Goal: Task Accomplishment & Management: Manage account settings

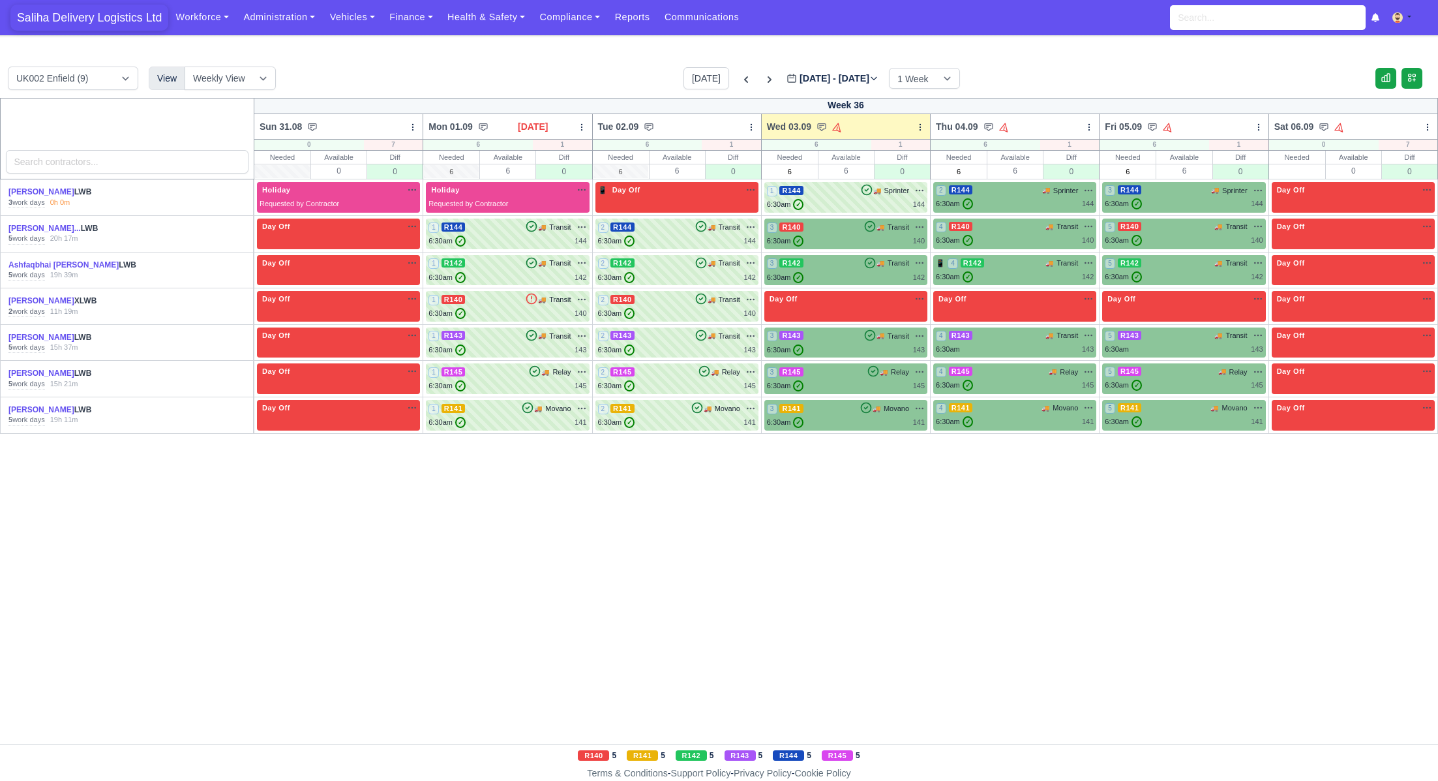
click at [47, 7] on span "Saliha Delivery Logistics Ltd" at bounding box center [89, 18] width 158 height 26
click at [342, 22] on link "Vehicles" at bounding box center [352, 17] width 60 height 25
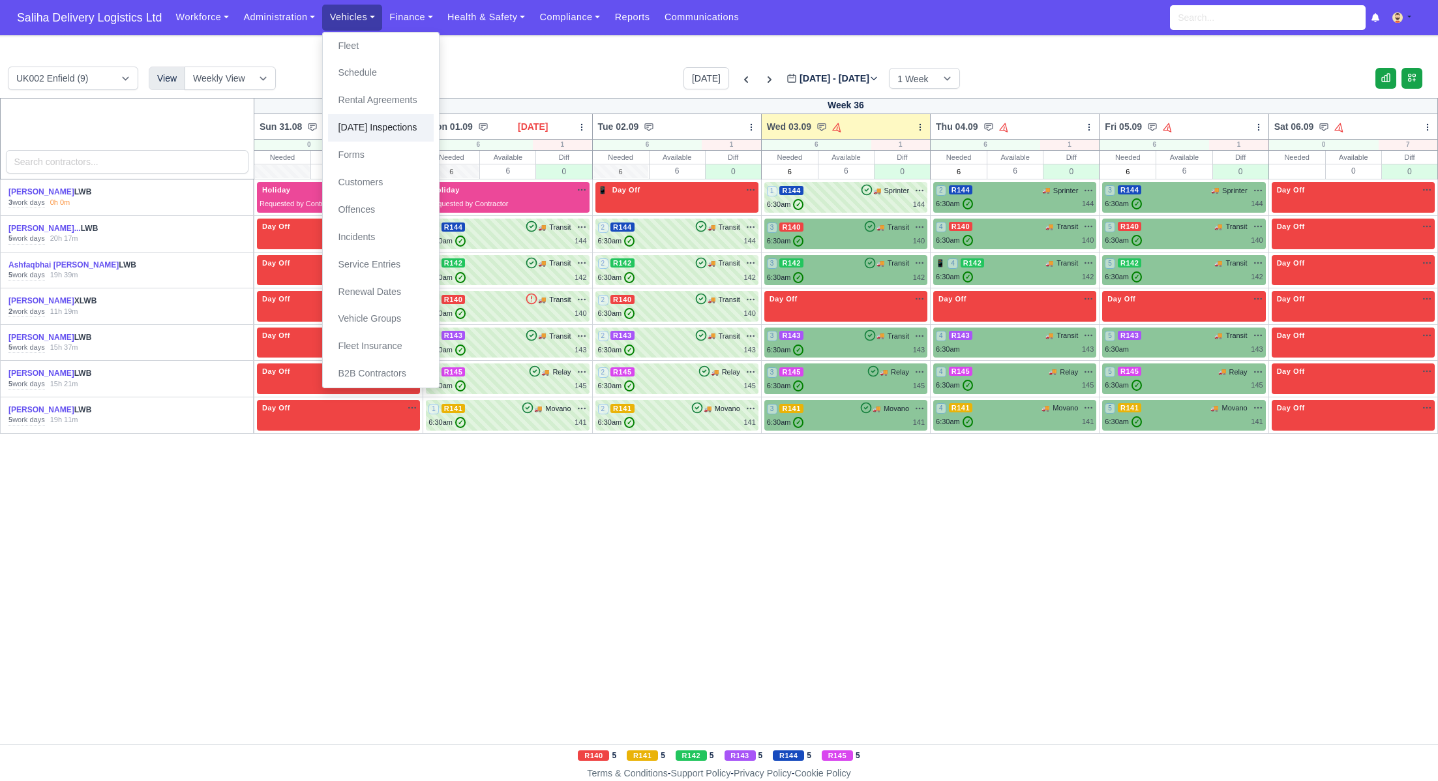
click at [361, 126] on link "[DATE] Inspections" at bounding box center [381, 127] width 106 height 27
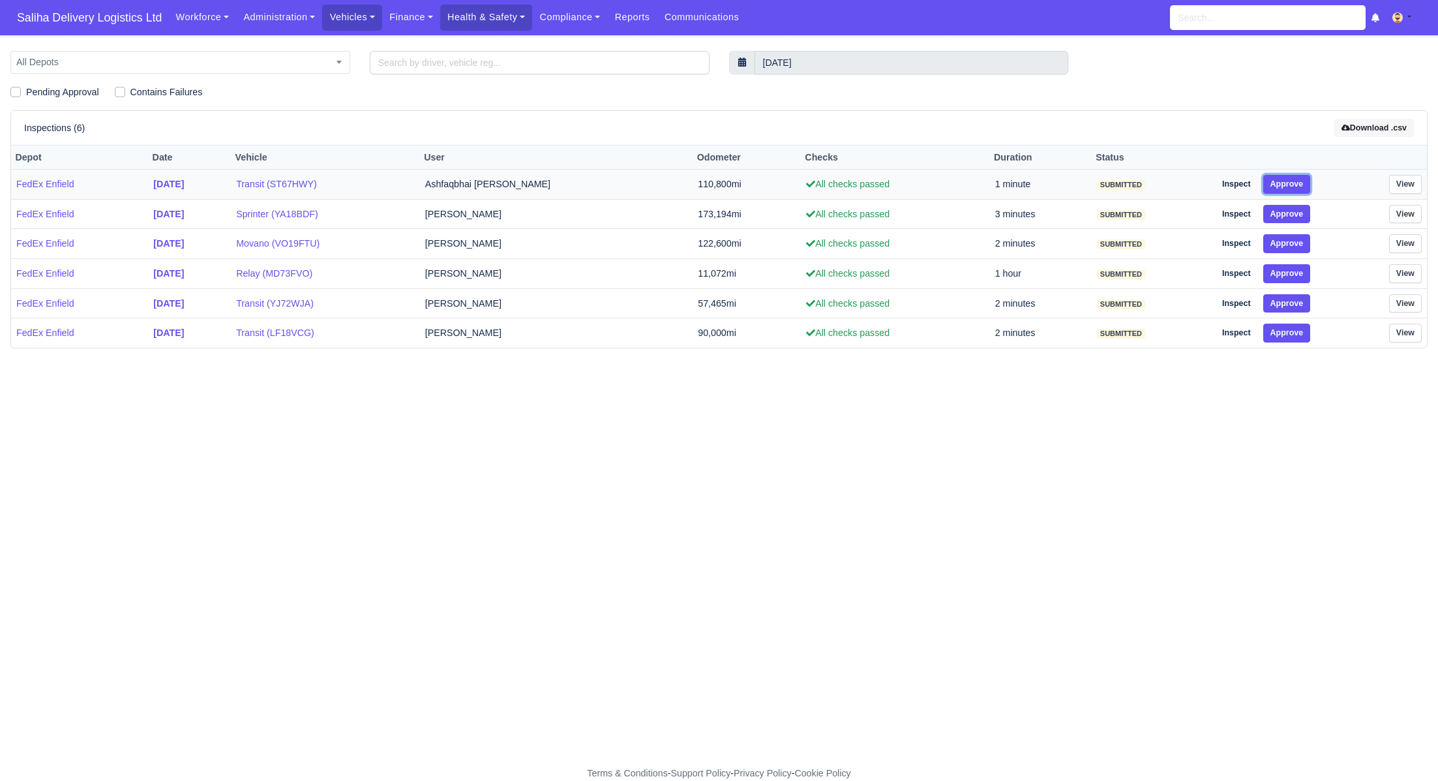
click at [1298, 181] on button "Approve" at bounding box center [1288, 184] width 48 height 19
drag, startPoint x: 1295, startPoint y: 214, endPoint x: 1295, endPoint y: 235, distance: 20.9
click at [1295, 221] on button "Approve" at bounding box center [1288, 214] width 48 height 19
click at [1294, 249] on button "Approve" at bounding box center [1288, 243] width 48 height 19
drag, startPoint x: 1295, startPoint y: 266, endPoint x: 1296, endPoint y: 285, distance: 18.9
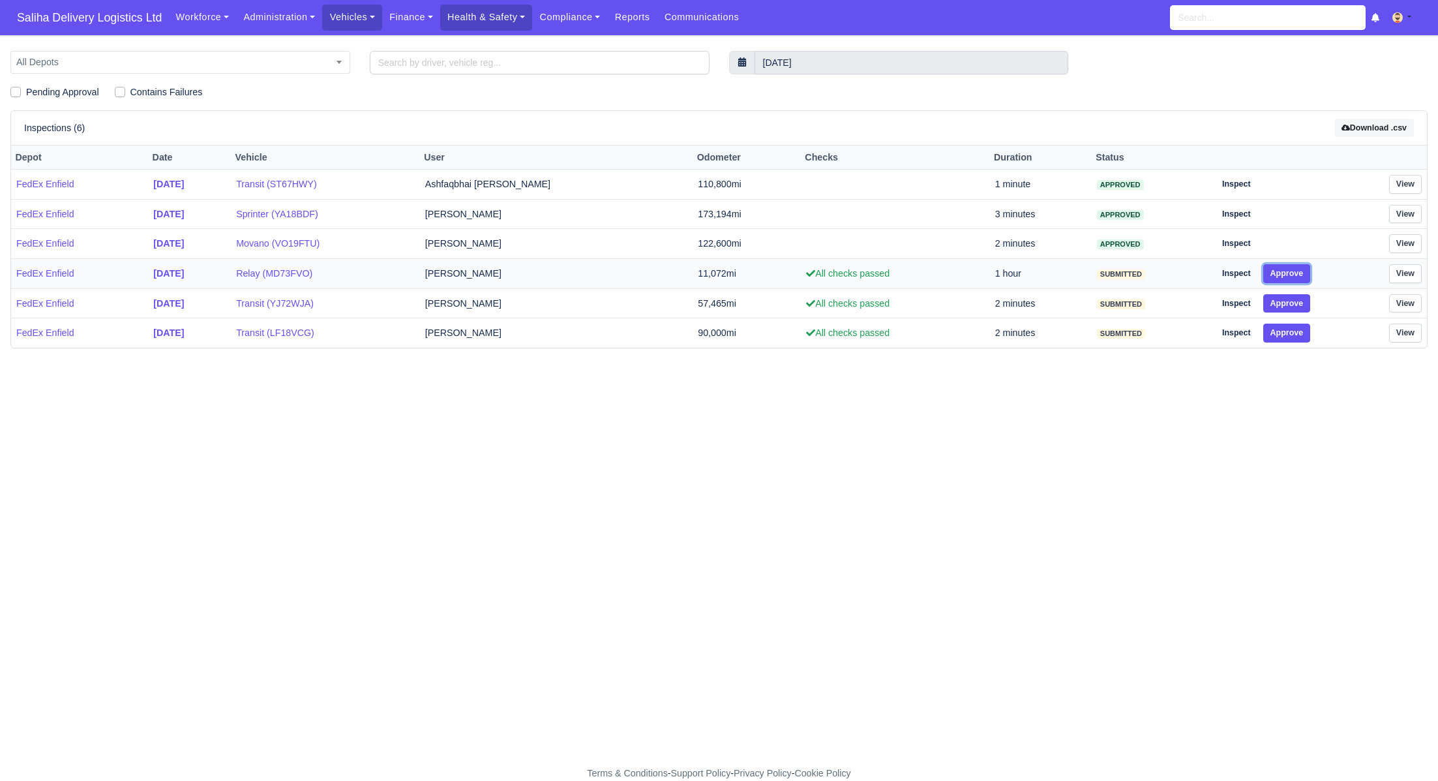
click at [1295, 269] on button "Approve" at bounding box center [1288, 273] width 48 height 19
drag, startPoint x: 1295, startPoint y: 298, endPoint x: 1297, endPoint y: 319, distance: 21.0
click at [1295, 301] on button "Approve" at bounding box center [1288, 303] width 48 height 19
click at [1296, 328] on button "Approve" at bounding box center [1288, 333] width 48 height 19
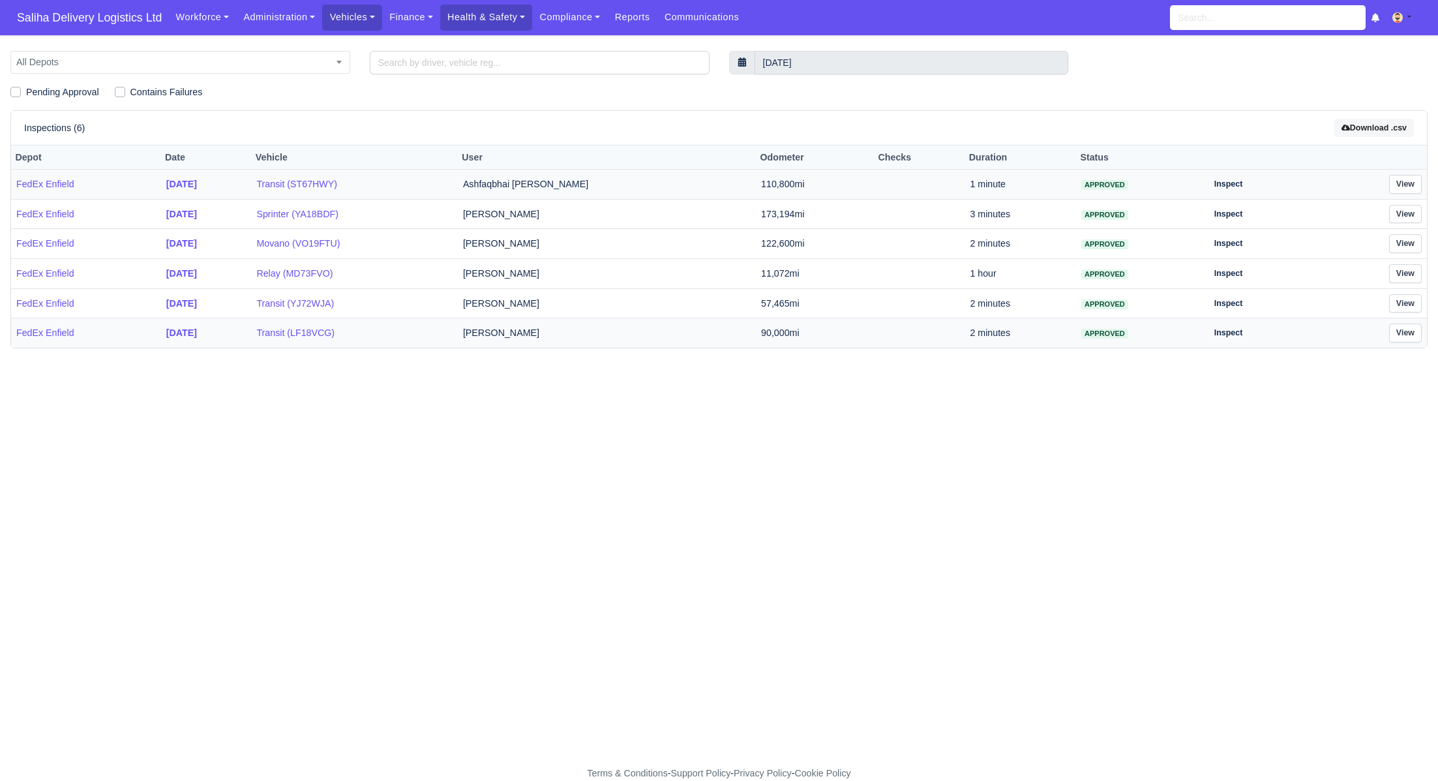
click at [566, 183] on td "Ashfaqbhai [PERSON_NAME]" at bounding box center [607, 185] width 298 height 30
click at [1408, 184] on link "View" at bounding box center [1405, 184] width 33 height 19
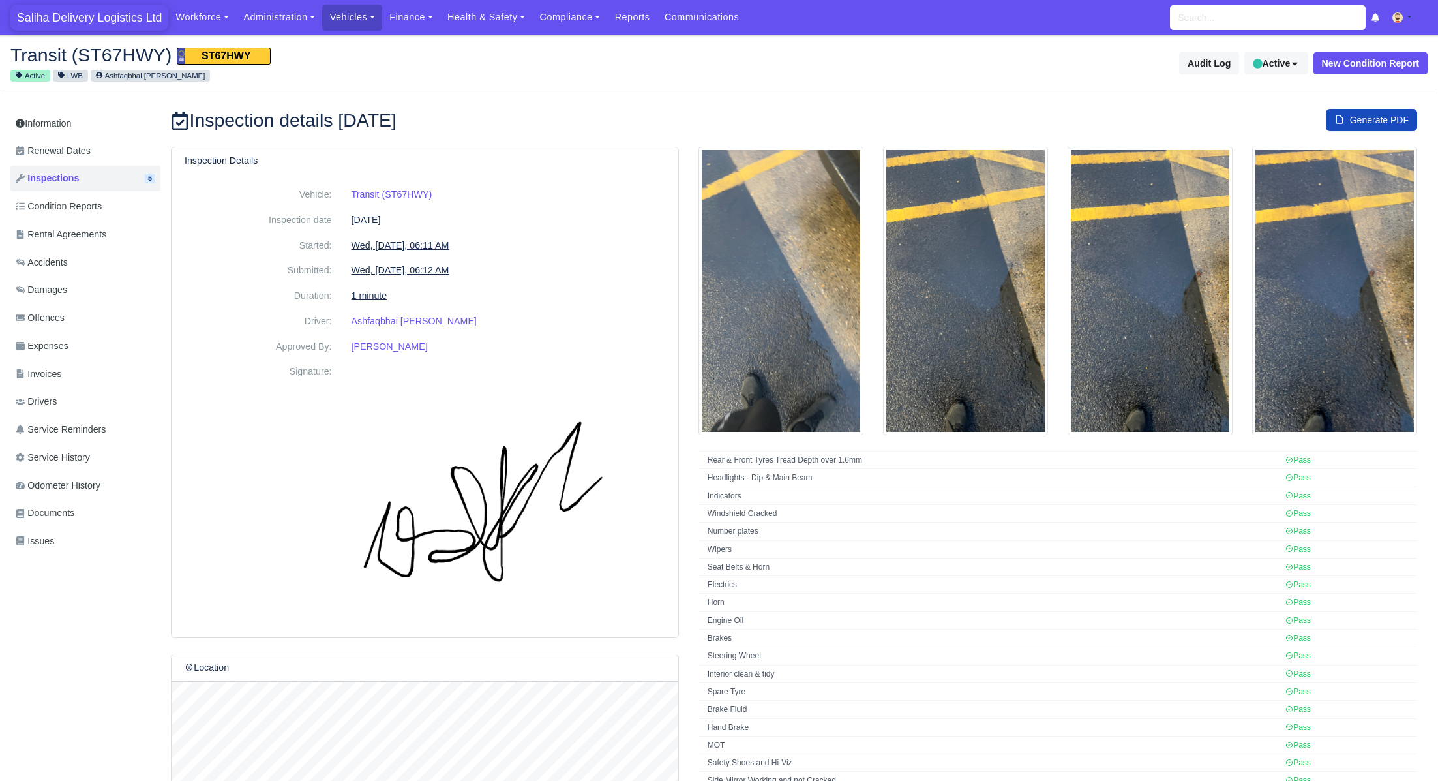
click at [115, 18] on span "Saliha Delivery Logistics Ltd" at bounding box center [89, 18] width 158 height 26
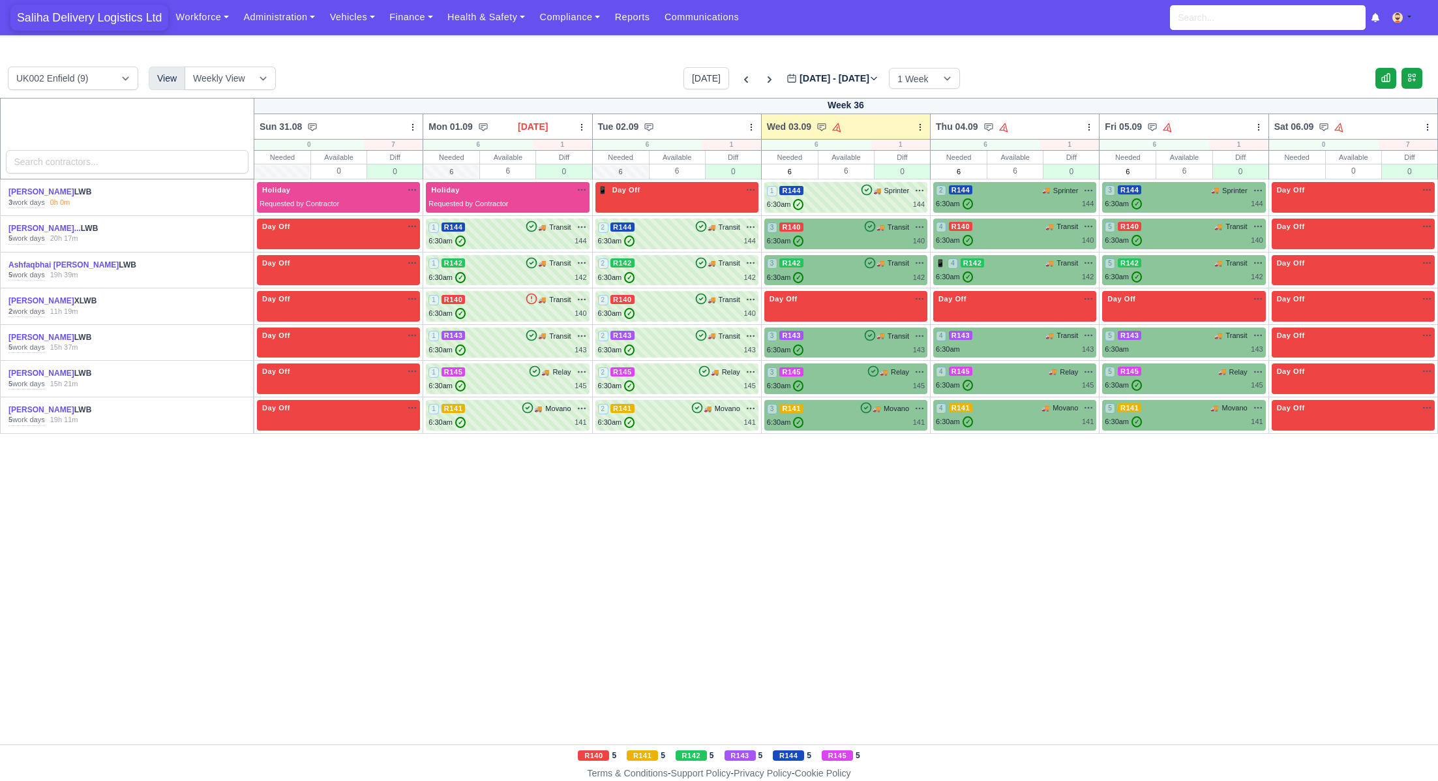
click at [99, 18] on span "Saliha Delivery Logistics Ltd" at bounding box center [89, 18] width 158 height 26
